Goal: Task Accomplishment & Management: Complete application form

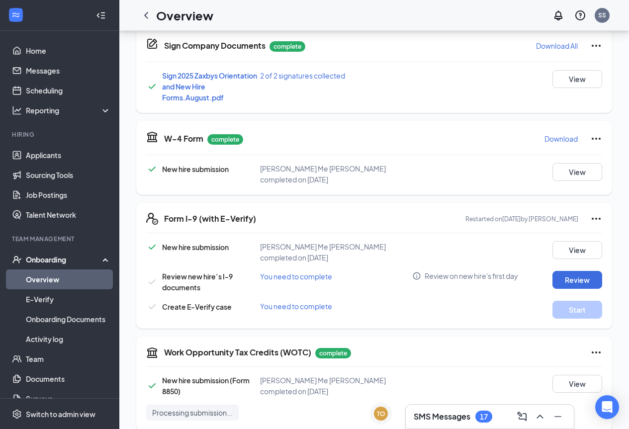
scroll to position [237, 0]
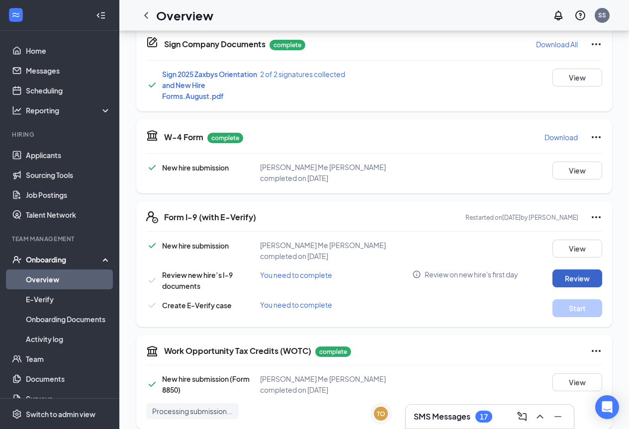
click at [565, 271] on button "Review" at bounding box center [578, 279] width 50 height 18
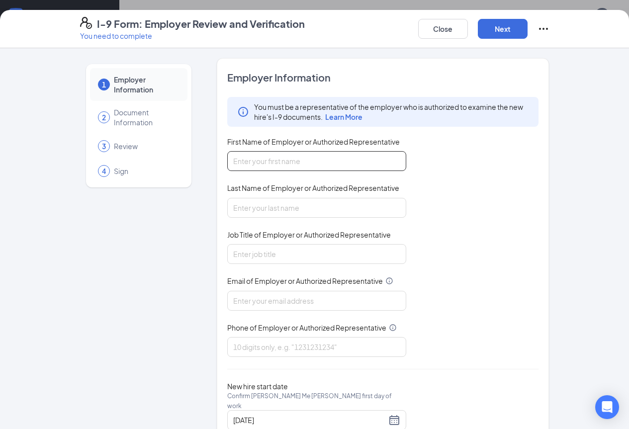
click at [282, 155] on input "First Name of Employer or Authorized Representative" at bounding box center [316, 161] width 179 height 20
type input "[PERSON_NAME]"
click at [238, 208] on input "Last Name of Employer or Authorized Representative" at bounding box center [316, 208] width 179 height 20
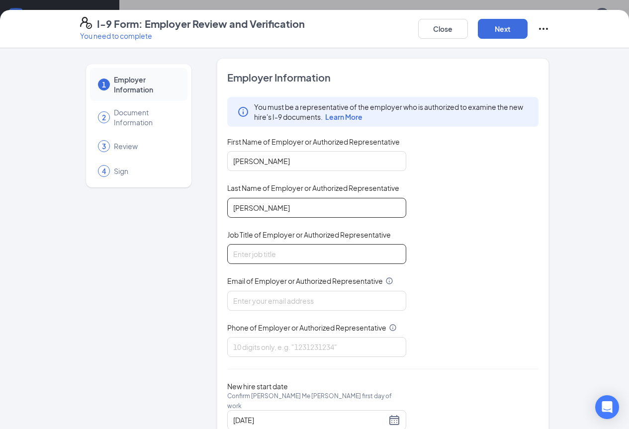
type input "[PERSON_NAME]"
click at [227, 252] on input "Job Title of Employer or Authorized Representative" at bounding box center [316, 254] width 179 height 20
type input "gm"
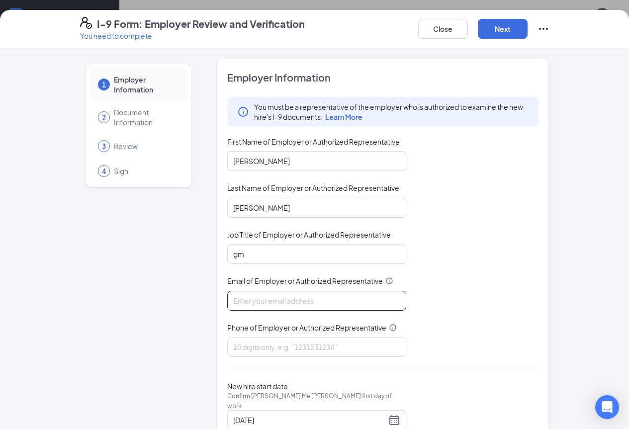
click at [237, 306] on input "Email of Employer or Authorized Representative" at bounding box center [316, 301] width 179 height 20
type input "[EMAIL_ADDRESS][DOMAIN_NAME]"
click at [288, 352] on input "Phone of Employer or Authorized Representative" at bounding box center [316, 347] width 179 height 20
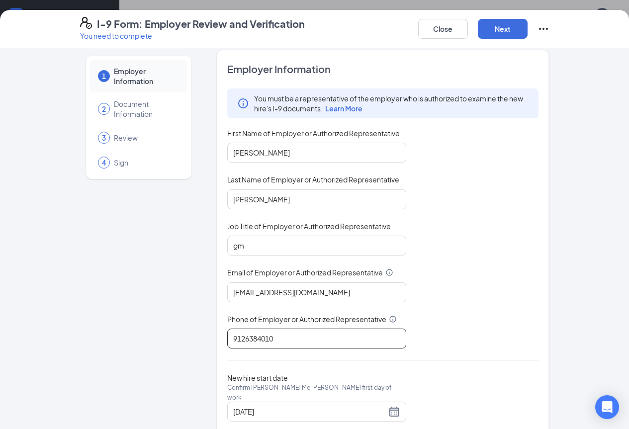
scroll to position [30, 0]
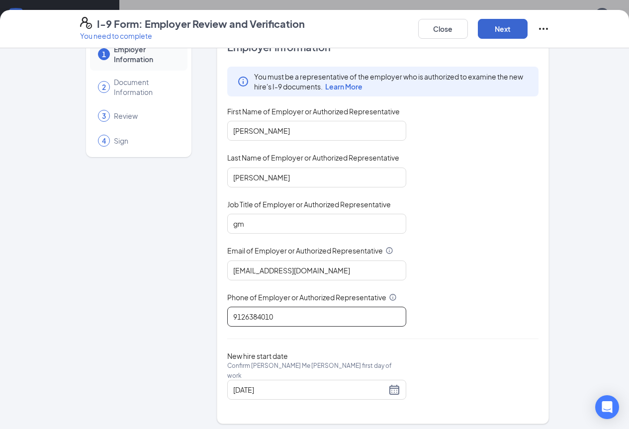
type input "9126384010"
click at [528, 28] on button "Next" at bounding box center [503, 29] width 50 height 20
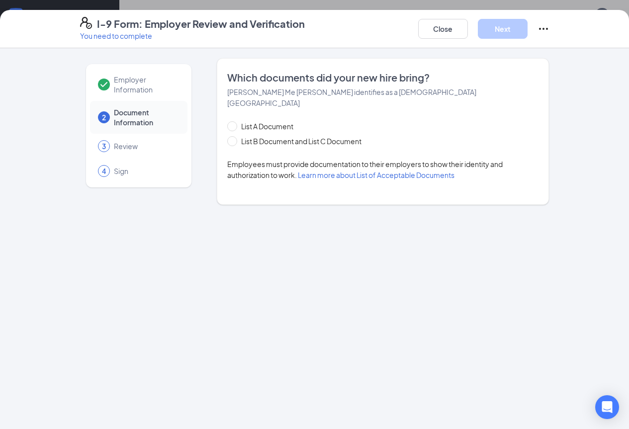
scroll to position [0, 0]
click at [227, 123] on div "List A Document List B Document and List C Document" at bounding box center [304, 134] width 154 height 26
click at [227, 136] on div "List A Document List B Document and List C Document Employees must provide docu…" at bounding box center [383, 151] width 312 height 60
click at [237, 136] on span "List B Document and List C Document" at bounding box center [301, 141] width 128 height 11
click at [227, 136] on input "List B Document and List C Document" at bounding box center [230, 139] width 7 height 7
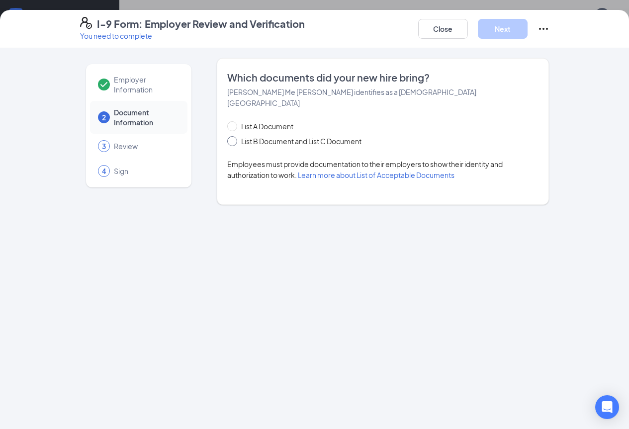
radio input "true"
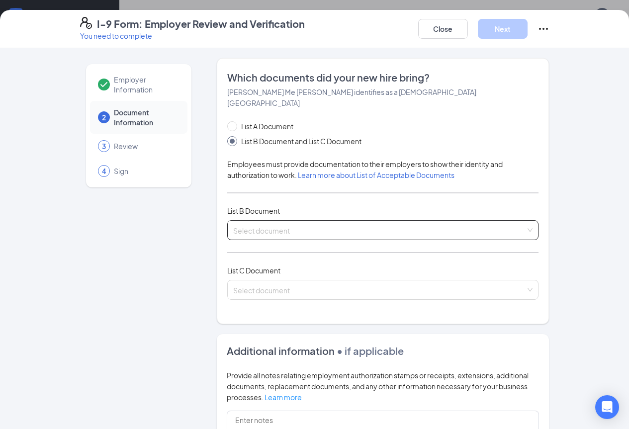
click at [235, 221] on input "search" at bounding box center [379, 228] width 293 height 15
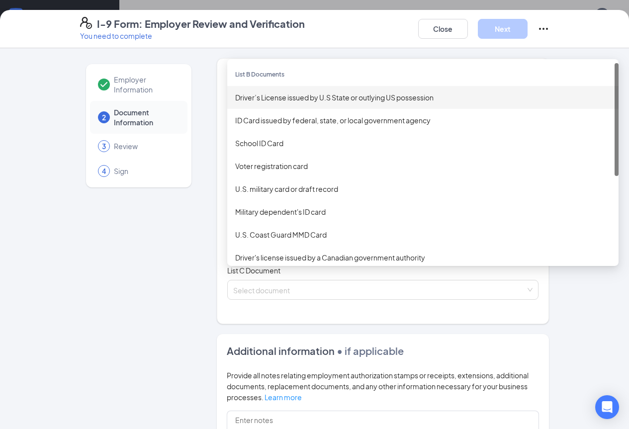
click at [239, 92] on div "Driver’s License issued by U.S State or outlying US possession" at bounding box center [423, 97] width 376 height 11
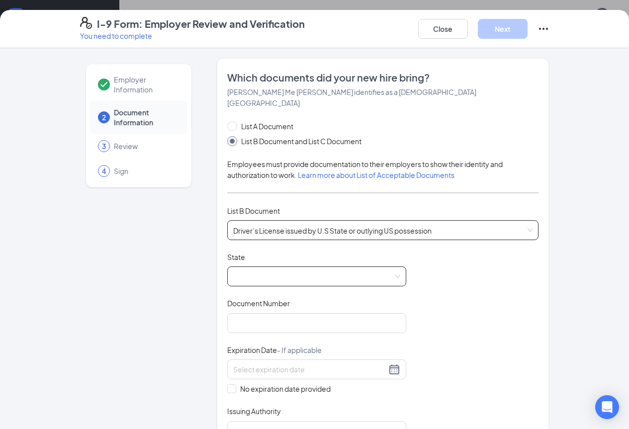
click at [269, 267] on span at bounding box center [316, 276] width 167 height 19
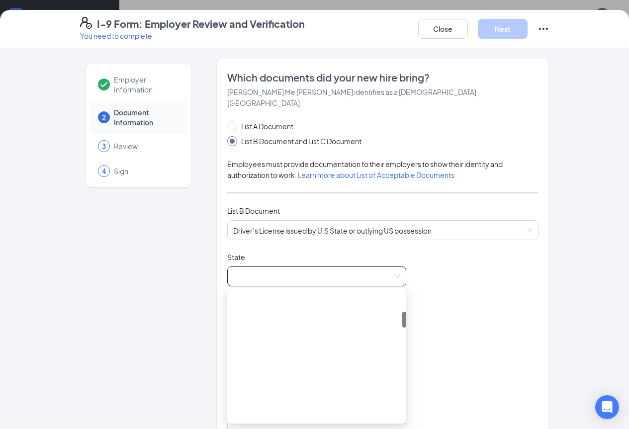
scroll to position [149, 0]
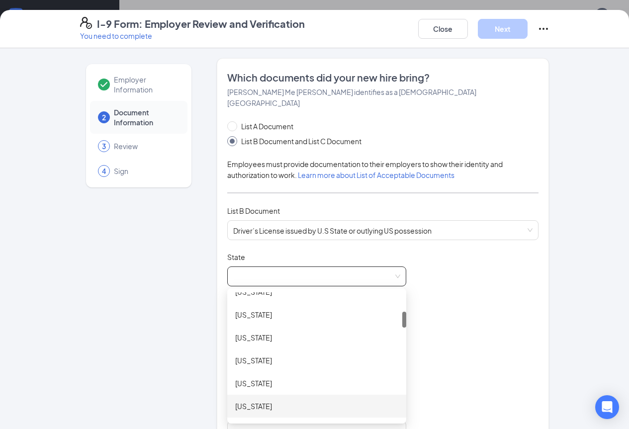
click at [243, 401] on div "[US_STATE]" at bounding box center [316, 406] width 163 height 11
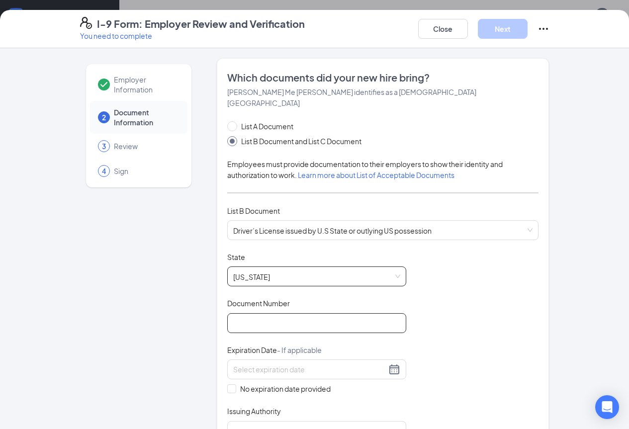
click at [245, 319] on input "Document Number" at bounding box center [316, 323] width 179 height 20
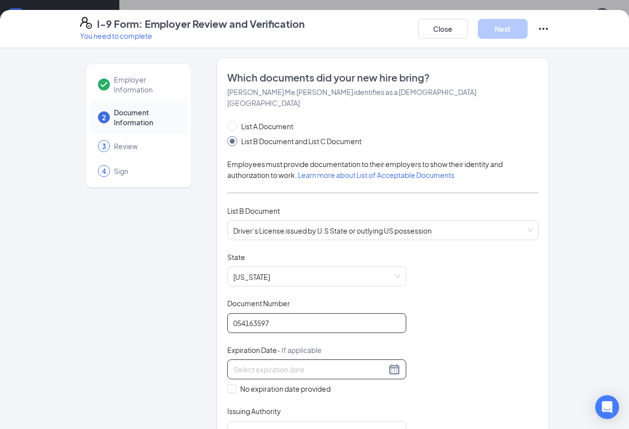
type input "054163597"
click at [273, 365] on div at bounding box center [316, 370] width 167 height 12
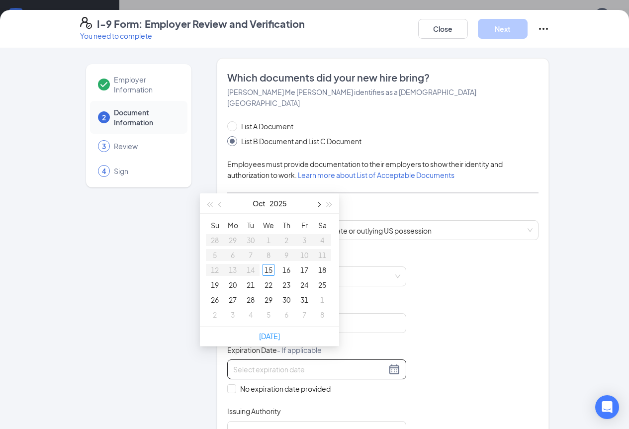
type input "[DATE]"
type input "1"
click at [332, 203] on button "button" at bounding box center [329, 204] width 11 height 20
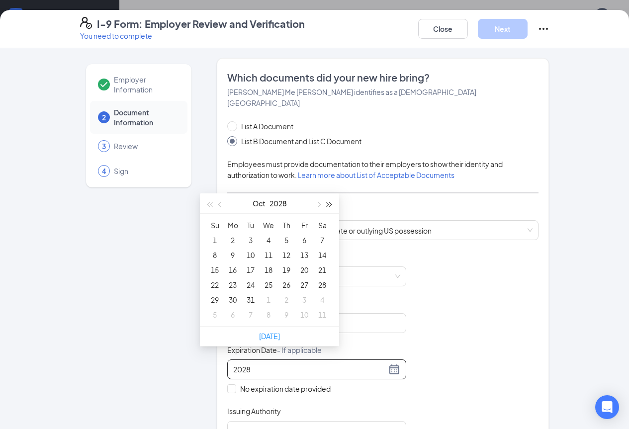
click at [332, 203] on button "button" at bounding box center [329, 204] width 11 height 20
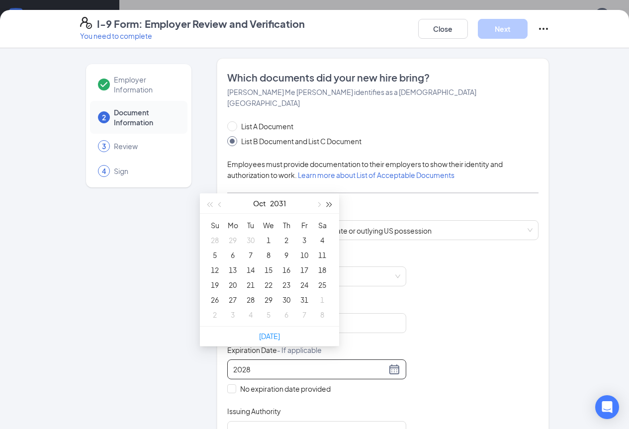
click at [332, 203] on button "button" at bounding box center [329, 204] width 11 height 20
click at [218, 205] on span "button" at bounding box center [220, 204] width 5 height 5
click at [209, 205] on span "button" at bounding box center [209, 204] width 5 height 5
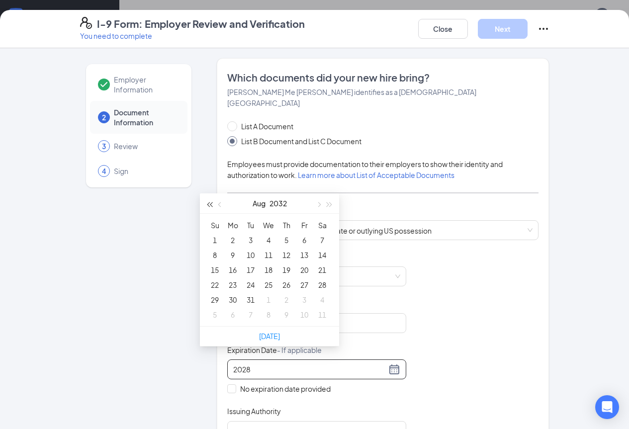
click at [209, 205] on span "button" at bounding box center [209, 204] width 5 height 5
click at [217, 202] on button "button" at bounding box center [220, 204] width 11 height 20
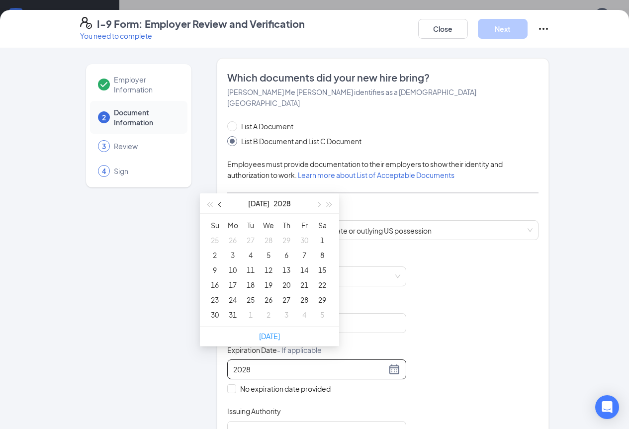
click at [220, 202] on span "button" at bounding box center [220, 204] width 5 height 5
click at [218, 203] on button "button" at bounding box center [220, 204] width 11 height 20
click at [263, 297] on div "29" at bounding box center [269, 300] width 12 height 12
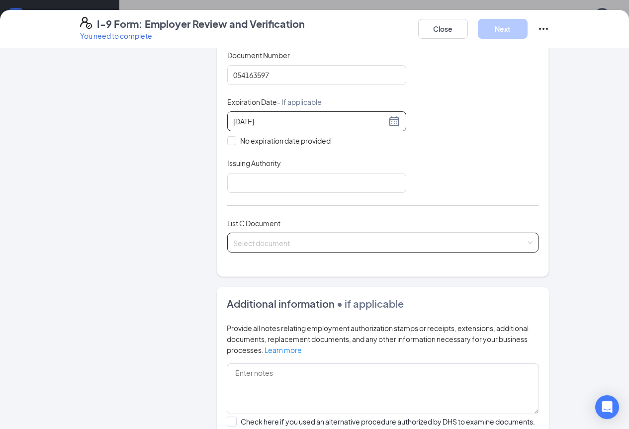
scroll to position [249, 0]
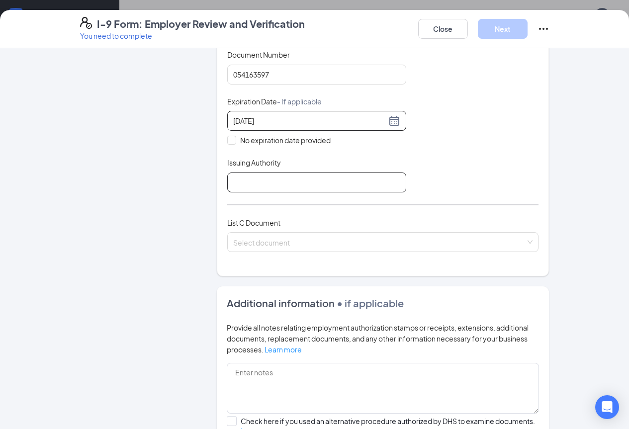
type input "[DATE]"
click at [242, 173] on input "Issuing Authority" at bounding box center [316, 183] width 179 height 20
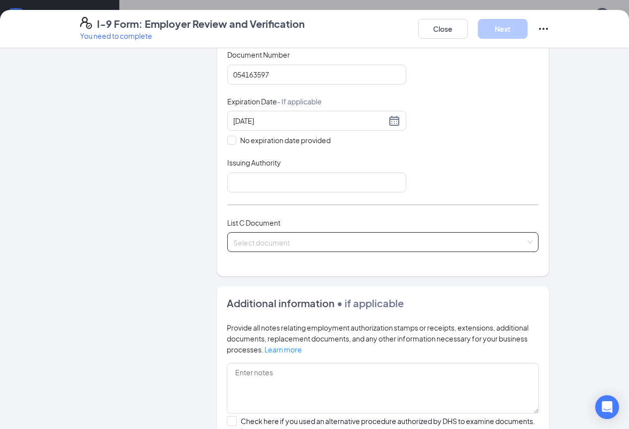
click at [274, 233] on input "search" at bounding box center [379, 240] width 293 height 15
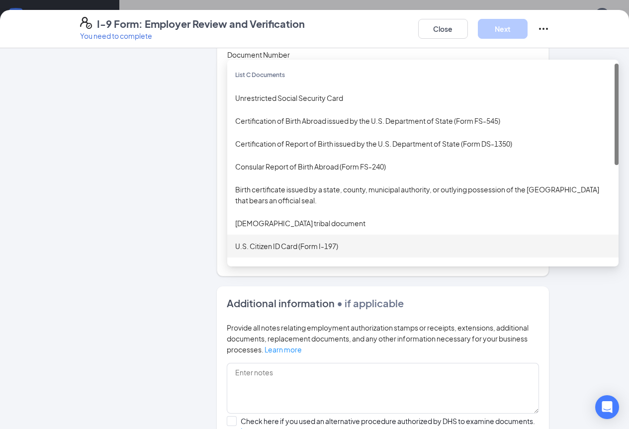
click at [164, 202] on div "Employer Information 2 Document Information 3 Review 4 Sign" at bounding box center [138, 174] width 117 height 731
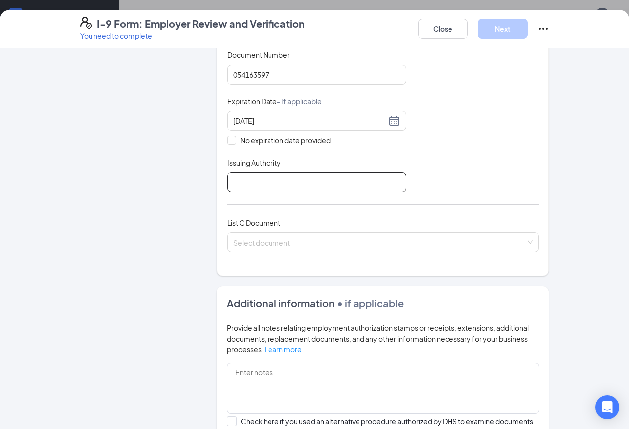
click at [237, 175] on input "Issuing Authority" at bounding box center [316, 183] width 179 height 20
type input "[US_STATE]"
click at [241, 233] on input "search" at bounding box center [379, 240] width 293 height 15
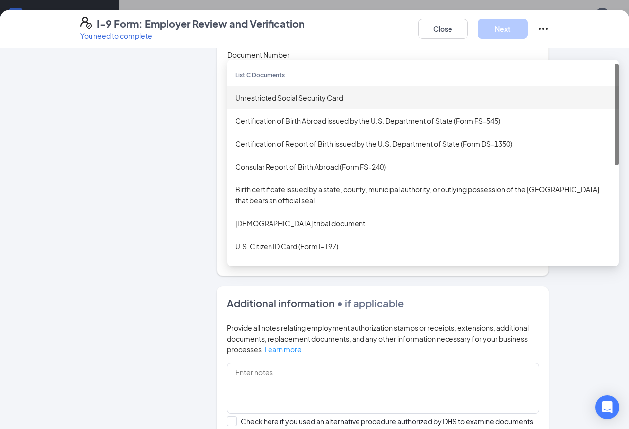
click at [266, 93] on div "Unrestricted Social Security Card" at bounding box center [423, 98] width 376 height 11
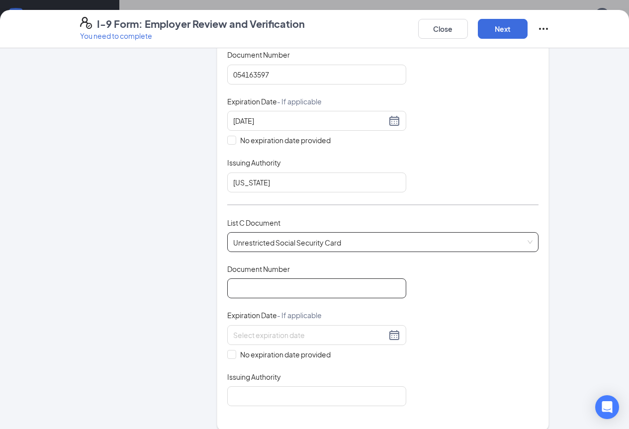
click at [230, 279] on input "Document Number" at bounding box center [316, 289] width 179 height 20
type input "253456380"
click at [227, 350] on input "No expiration date provided" at bounding box center [230, 353] width 7 height 7
checkbox input "true"
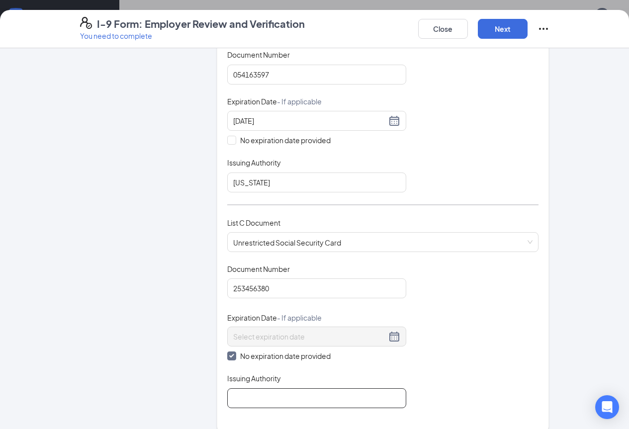
click at [232, 389] on input "Issuing Authority" at bounding box center [316, 399] width 179 height 20
type input "s"
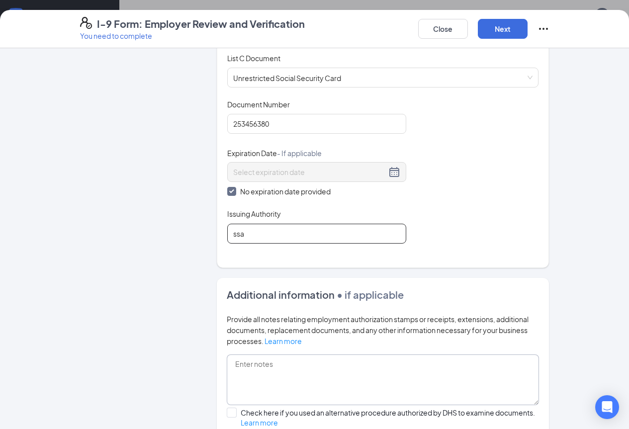
scroll to position [500, 0]
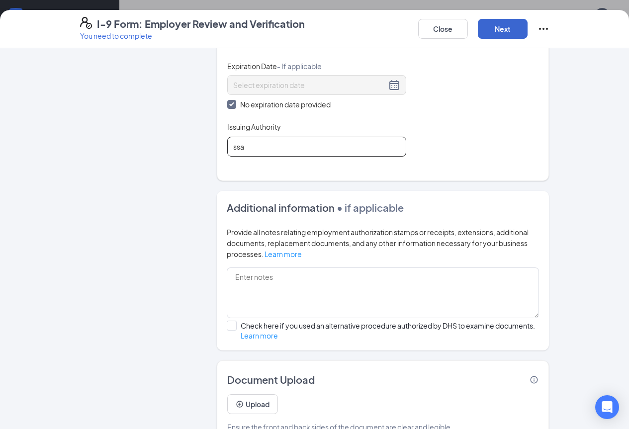
type input "ssa"
click at [528, 19] on button "Next" at bounding box center [503, 29] width 50 height 20
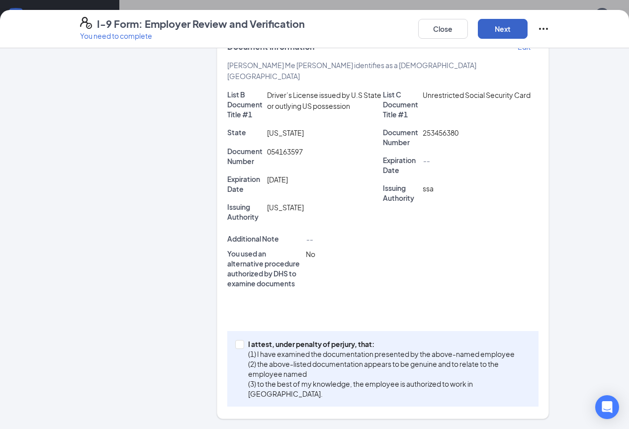
scroll to position [199, 0]
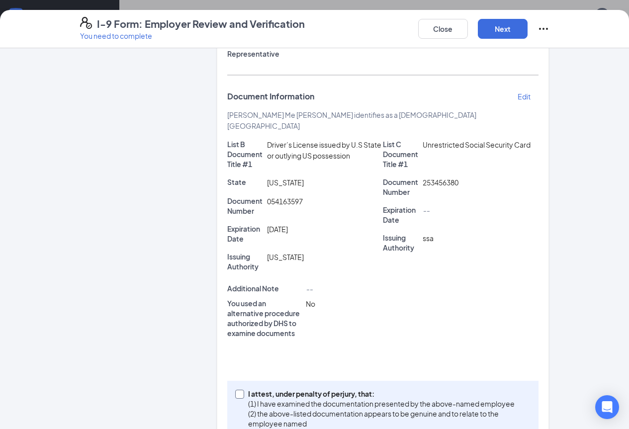
click at [235, 390] on input "I attest, under penalty of [PERSON_NAME], that: (1) I have examined the documen…" at bounding box center [238, 393] width 7 height 7
checkbox input "true"
click at [528, 29] on button "Next" at bounding box center [503, 29] width 50 height 20
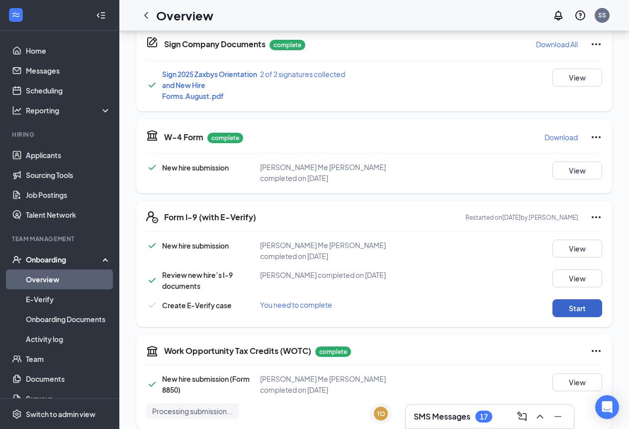
click at [577, 299] on button "Start" at bounding box center [578, 308] width 50 height 18
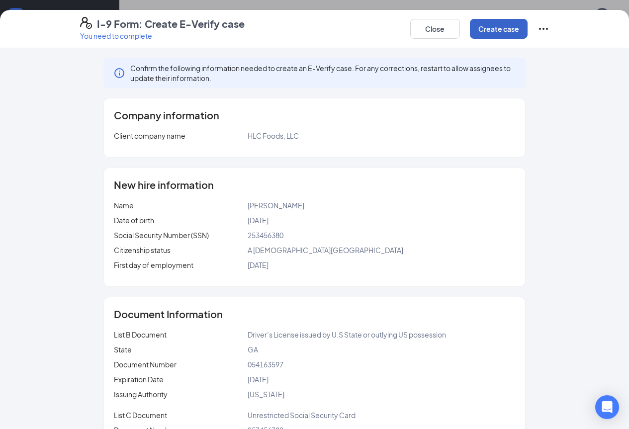
click at [528, 32] on button "Create case" at bounding box center [499, 29] width 58 height 20
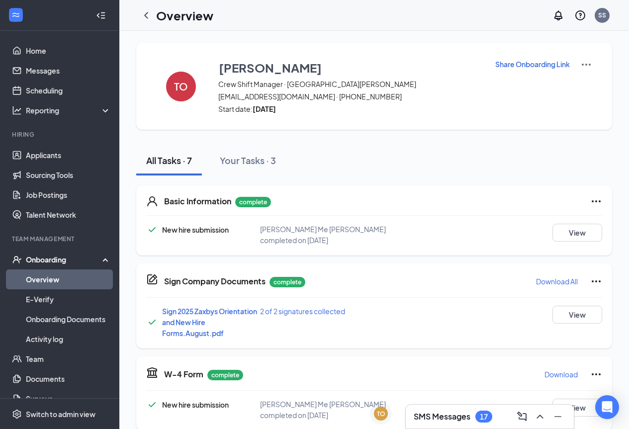
click at [54, 276] on link "Overview" at bounding box center [68, 280] width 85 height 20
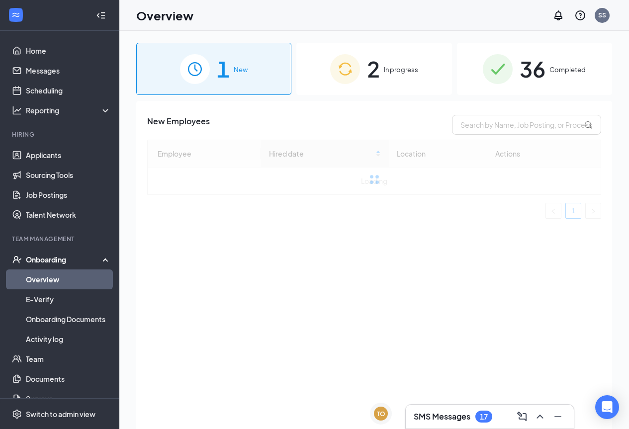
click at [372, 65] on span "2" at bounding box center [373, 69] width 13 height 34
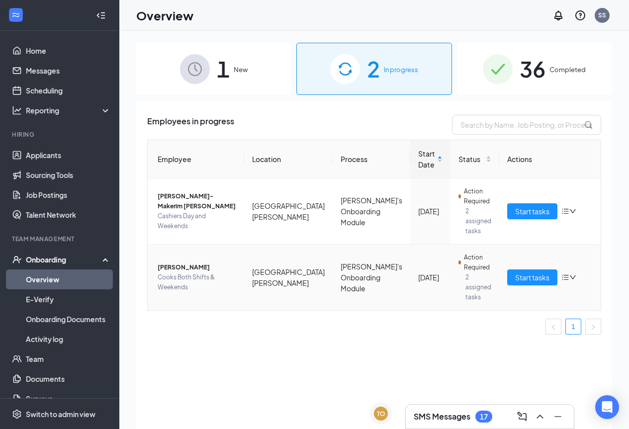
click at [570, 274] on icon "down" at bounding box center [573, 277] width 7 height 7
click at [492, 288] on div "Stop process" at bounding box center [505, 284] width 107 height 10
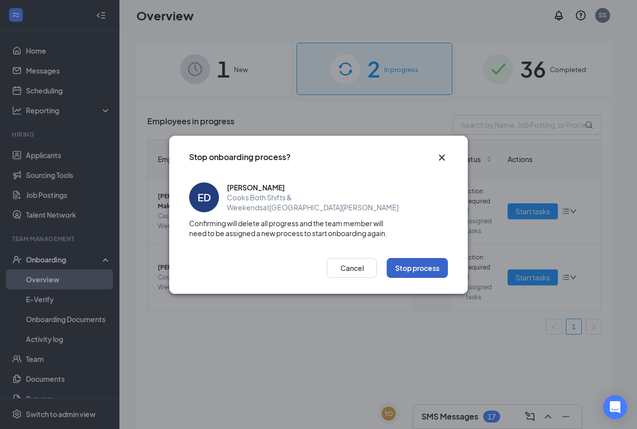
click at [413, 266] on button "Stop process" at bounding box center [417, 268] width 61 height 20
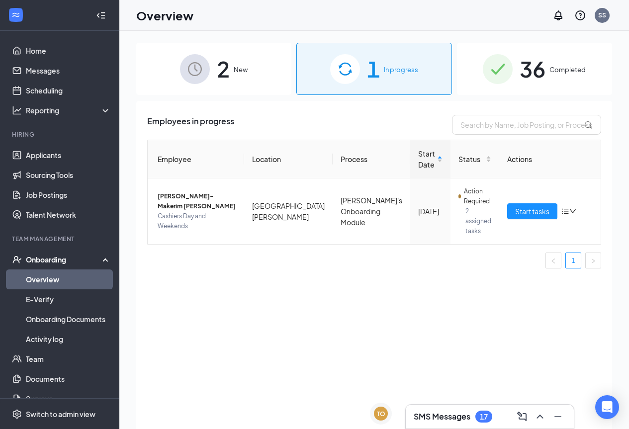
click at [213, 65] on div "2 New" at bounding box center [213, 69] width 155 height 52
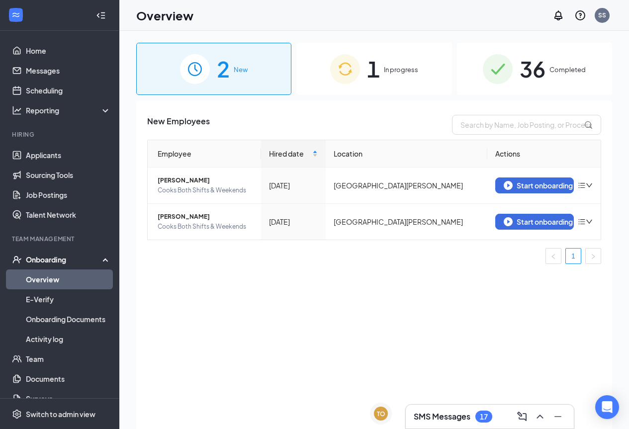
click at [390, 73] on span "In progress" at bounding box center [401, 70] width 34 height 10
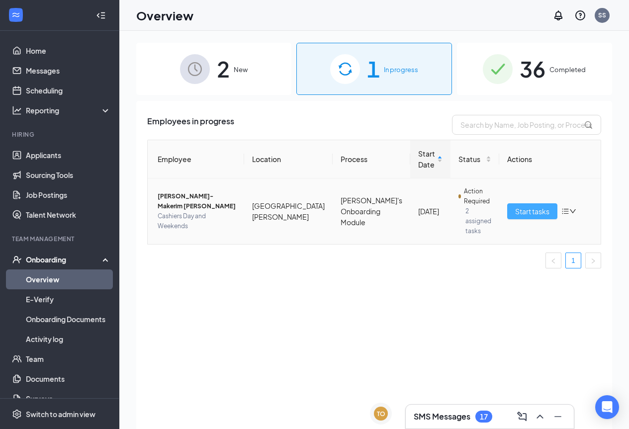
click at [515, 206] on span "Start tasks" at bounding box center [532, 211] width 34 height 11
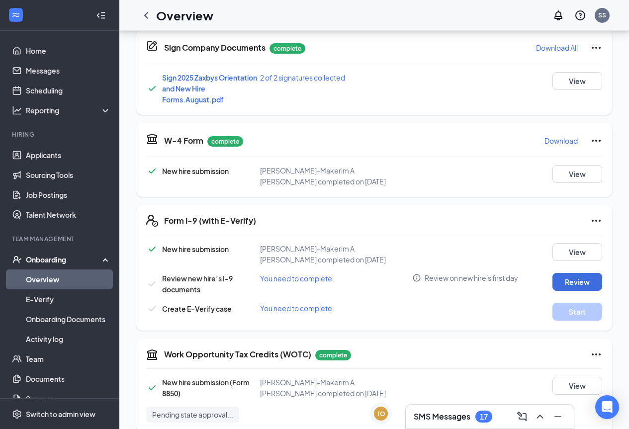
scroll to position [249, 0]
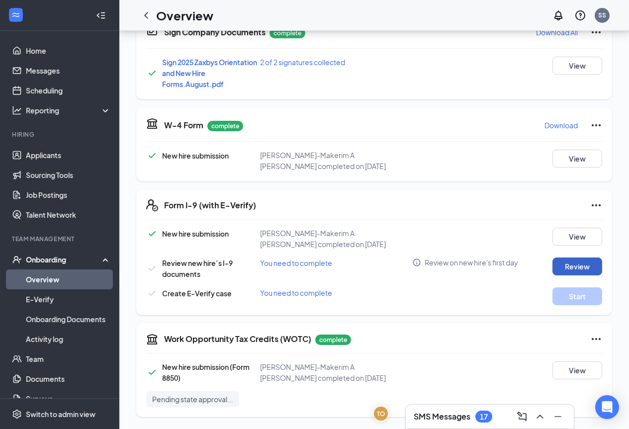
click at [565, 264] on button "Review" at bounding box center [578, 267] width 50 height 18
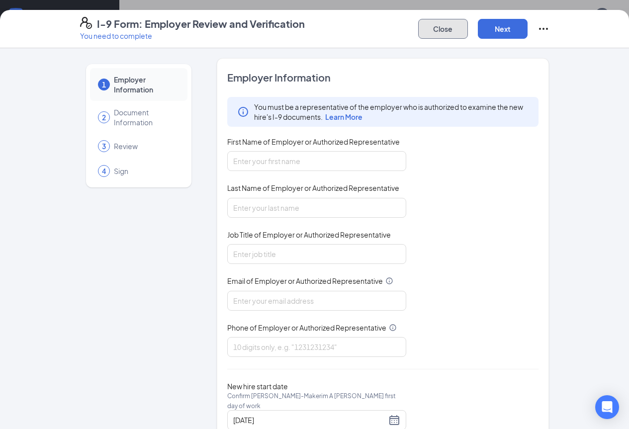
click at [468, 32] on button "Close" at bounding box center [443, 29] width 50 height 20
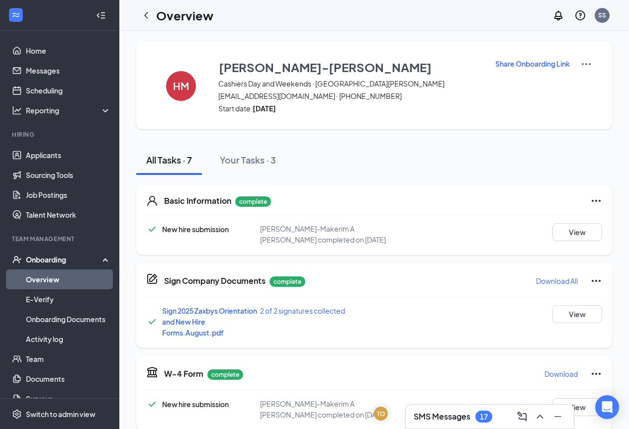
scroll to position [0, 0]
click at [238, 160] on div "Your Tasks · 3" at bounding box center [248, 160] width 56 height 12
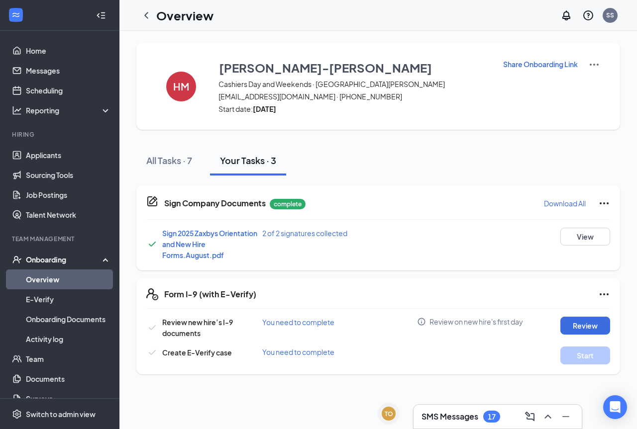
click at [170, 13] on h1 "Overview" at bounding box center [184, 15] width 57 height 17
click at [150, 18] on icon "ChevronLeft" at bounding box center [146, 15] width 12 height 12
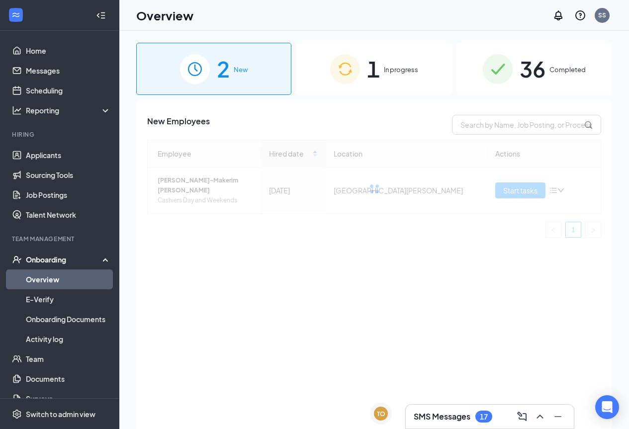
click at [201, 72] on img at bounding box center [195, 69] width 30 height 30
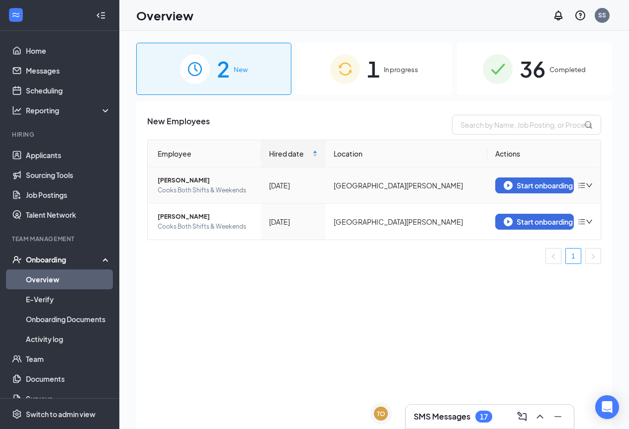
click at [586, 187] on icon "down" at bounding box center [589, 185] width 7 height 7
click at [540, 208] on div "Remove from onboarding" at bounding box center [533, 206] width 107 height 10
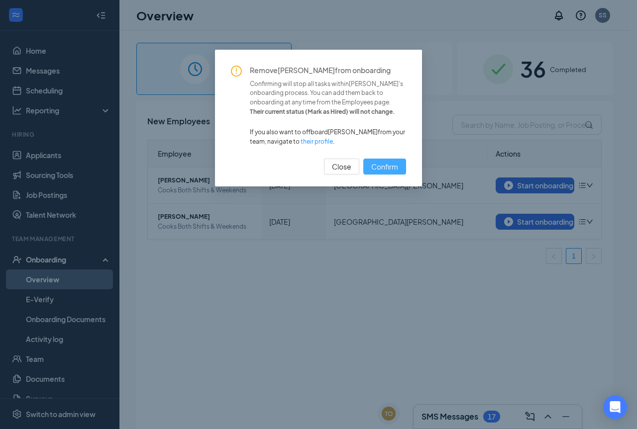
click at [382, 168] on span "Confirm" at bounding box center [384, 166] width 27 height 11
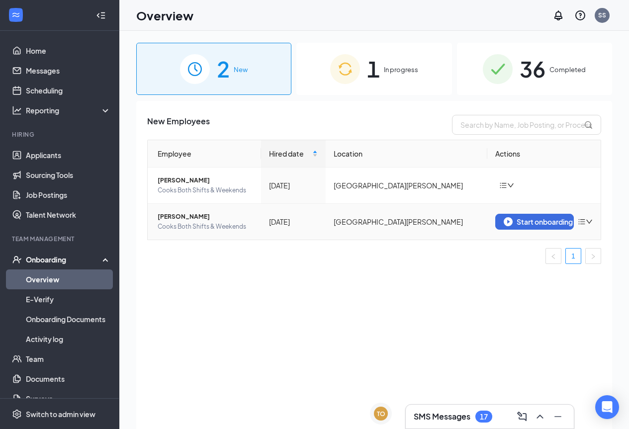
click at [588, 223] on icon "down" at bounding box center [589, 221] width 7 height 7
click at [515, 238] on div "Remove from onboarding" at bounding box center [533, 243] width 107 height 10
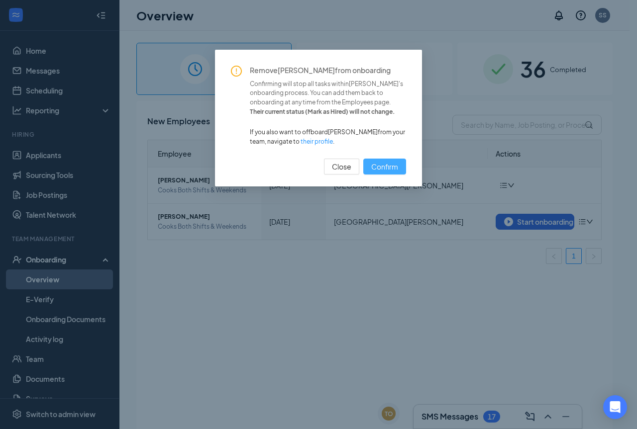
click at [390, 165] on span "Confirm" at bounding box center [384, 166] width 27 height 11
